Goal: Navigation & Orientation: Find specific page/section

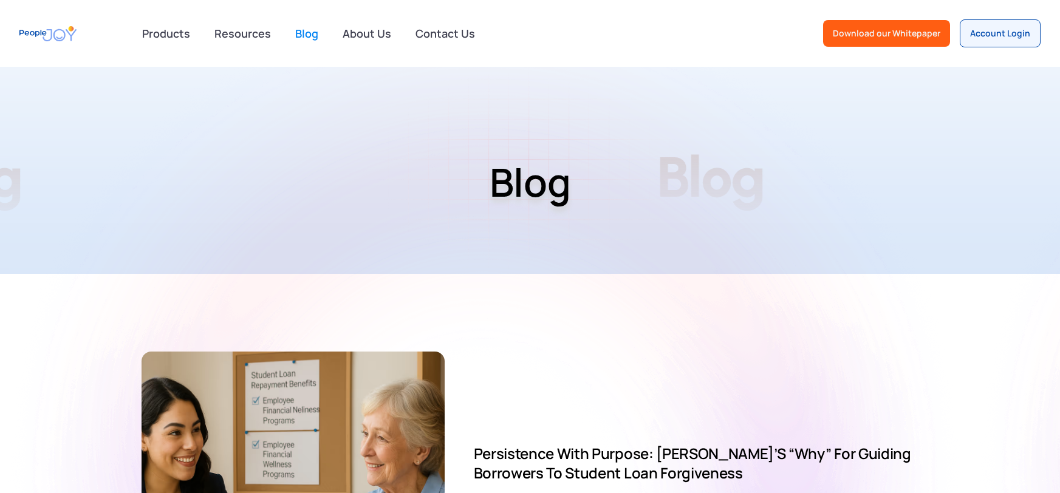
click at [53, 36] on img "home" at bounding box center [47, 33] width 57 height 27
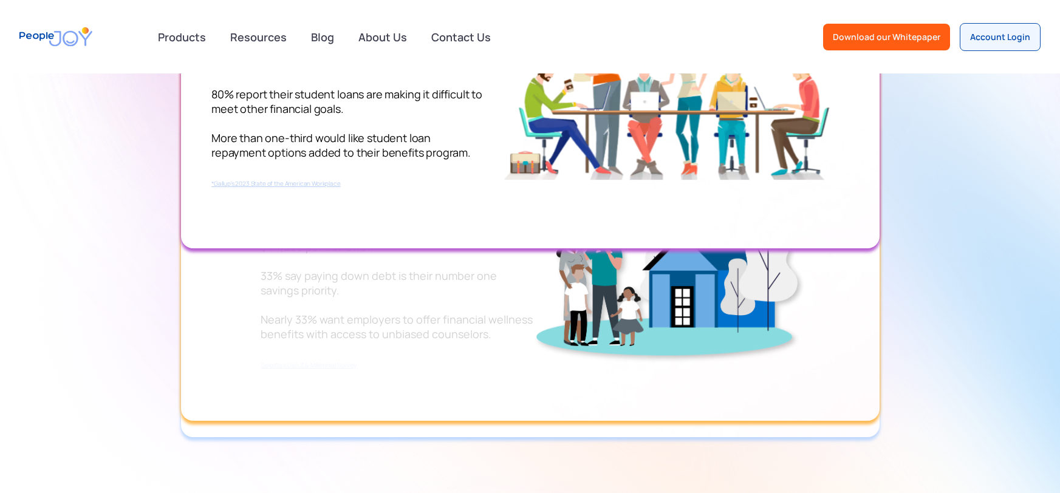
scroll to position [1657, 0]
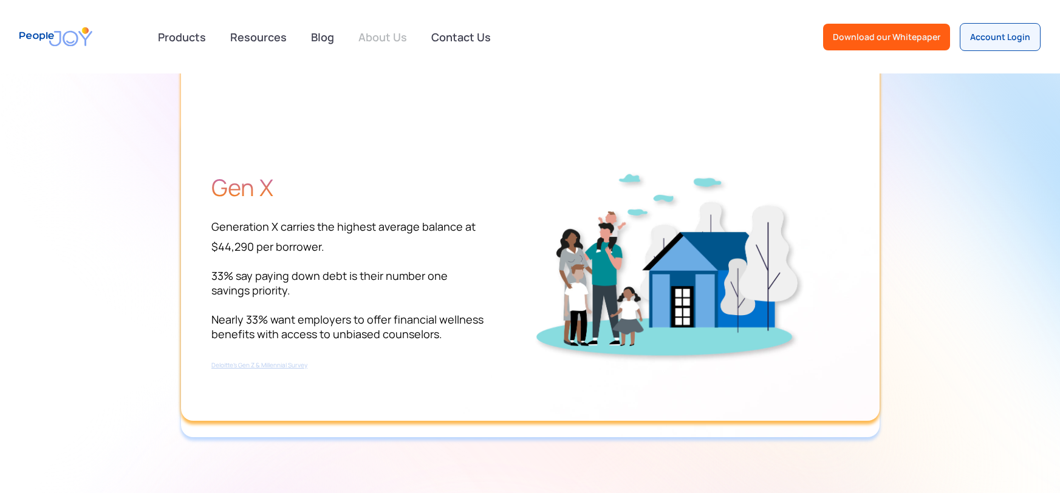
click at [390, 34] on link "About Us" at bounding box center [382, 37] width 63 height 27
